Goal: Find contact information

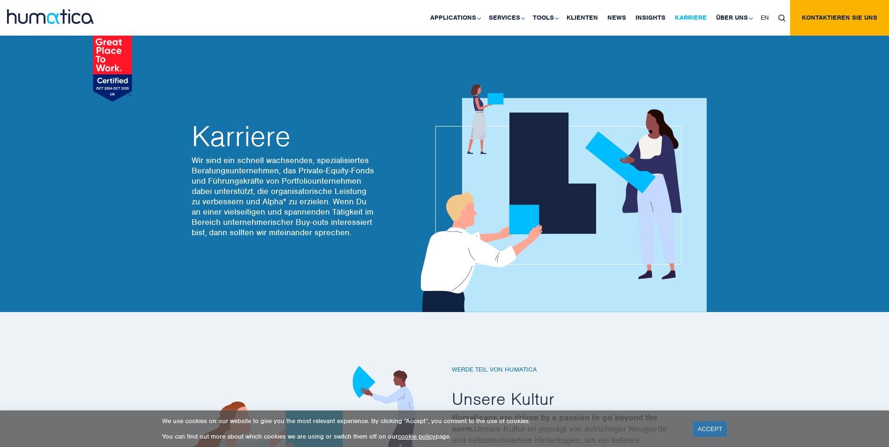
click at [681, 13] on link "Karriere" at bounding box center [690, 18] width 41 height 36
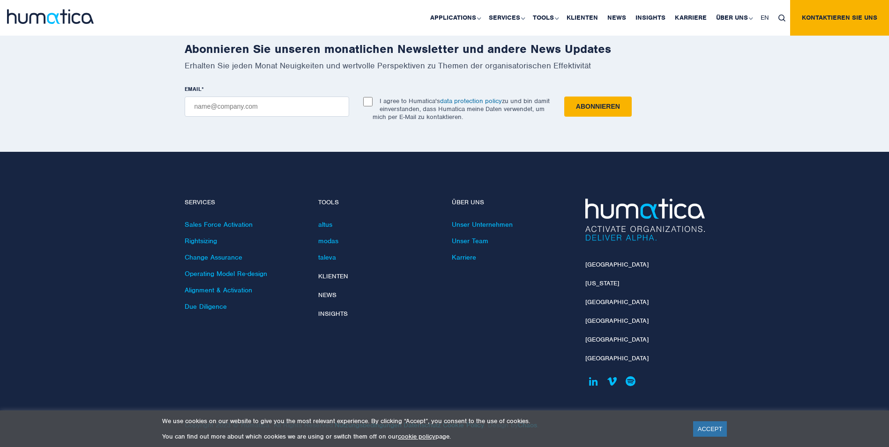
scroll to position [3343, 0]
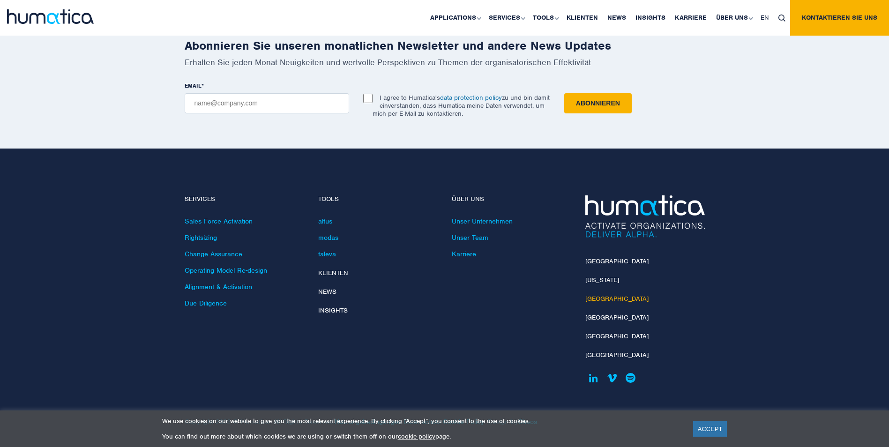
click at [598, 296] on link "[GEOGRAPHIC_DATA]" at bounding box center [617, 299] width 63 height 8
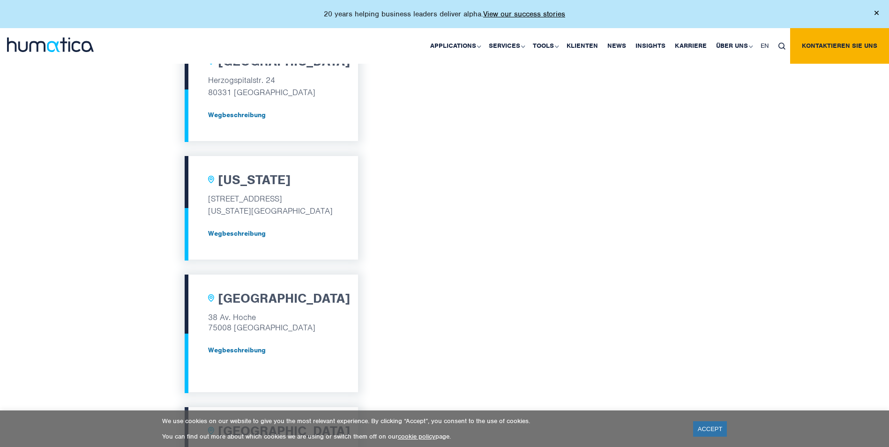
scroll to position [356, 0]
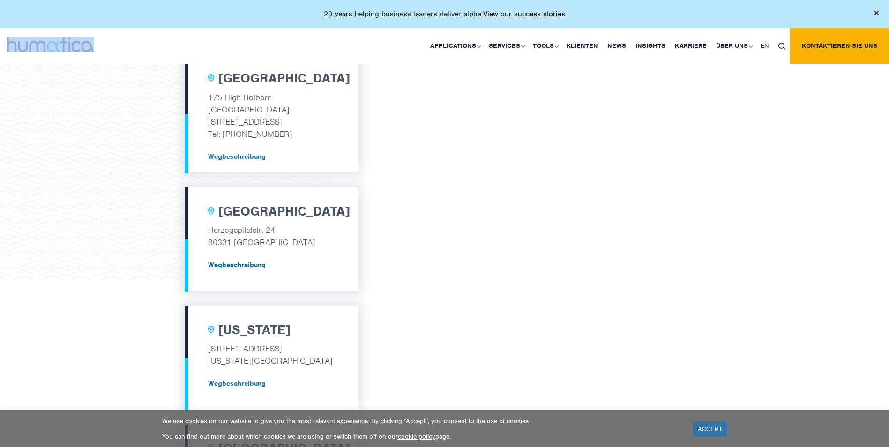
drag, startPoint x: 122, startPoint y: 49, endPoint x: 22, endPoint y: 52, distance: 100.8
click at [22, 52] on div at bounding box center [74, 40] width 134 height 24
copy link
